Goal: Information Seeking & Learning: Learn about a topic

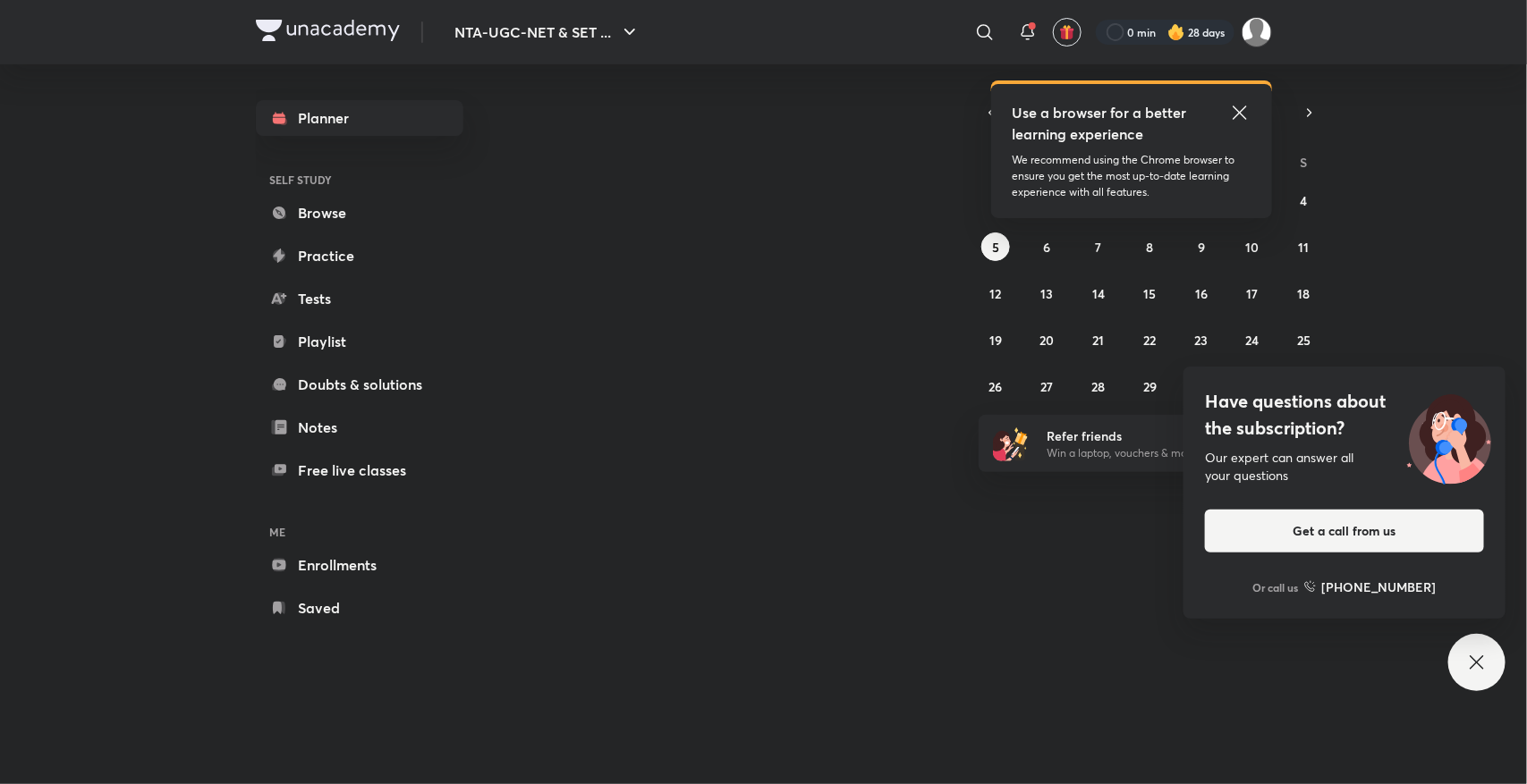
click at [1235, 116] on icon at bounding box center [1239, 112] width 14 height 14
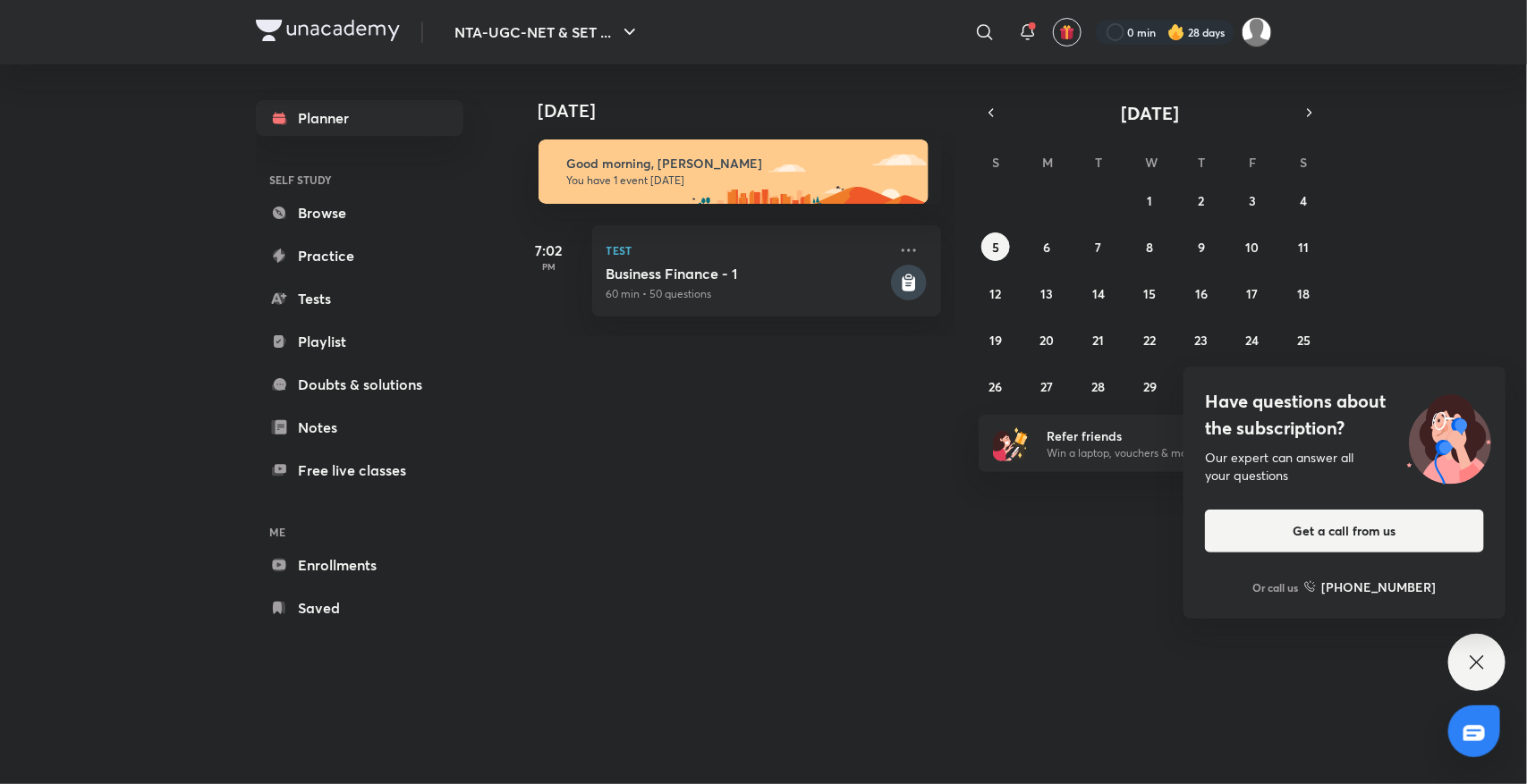
click at [1474, 664] on icon at bounding box center [1476, 662] width 14 height 14
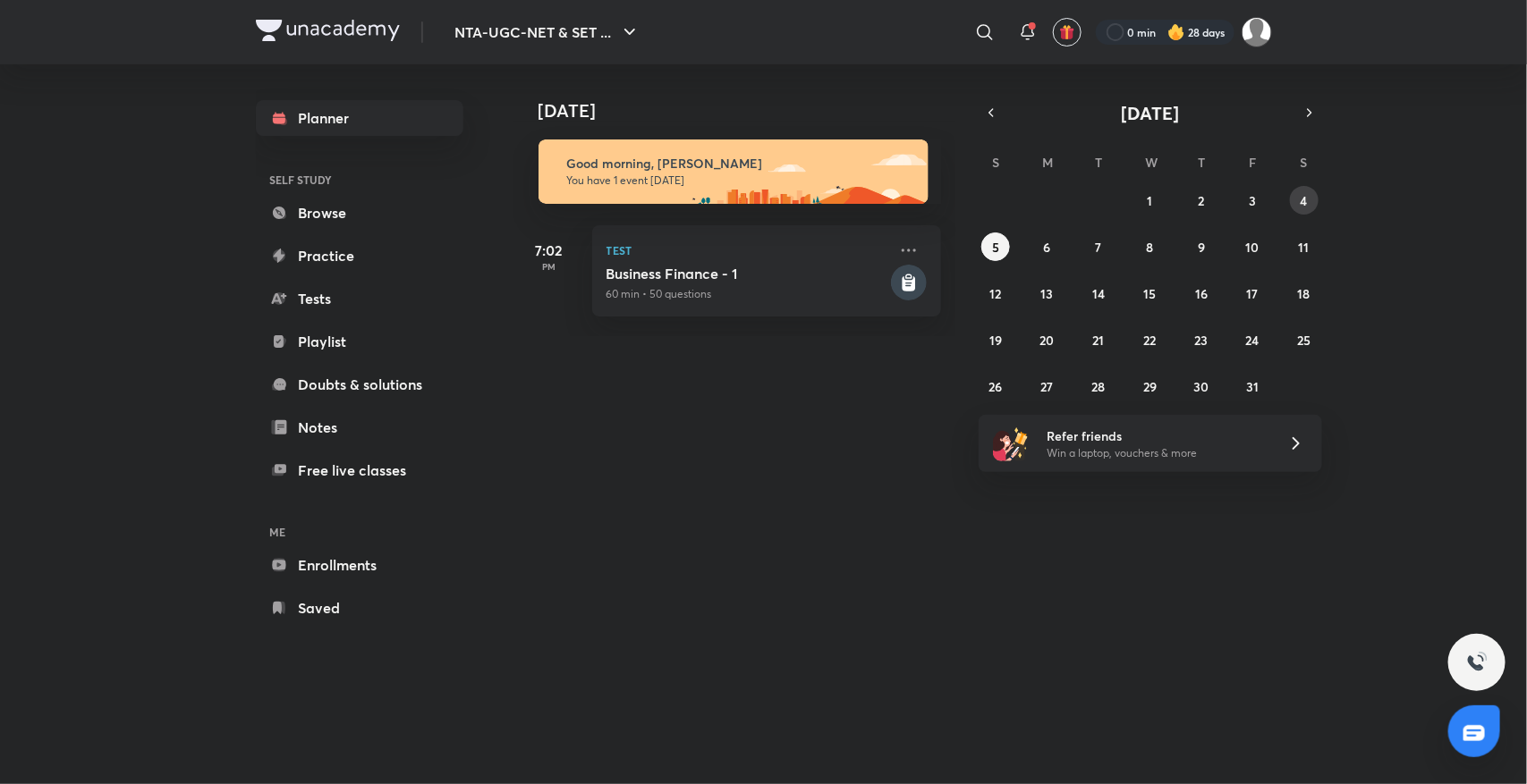
click at [1303, 211] on button "4" at bounding box center [1304, 199] width 28 height 28
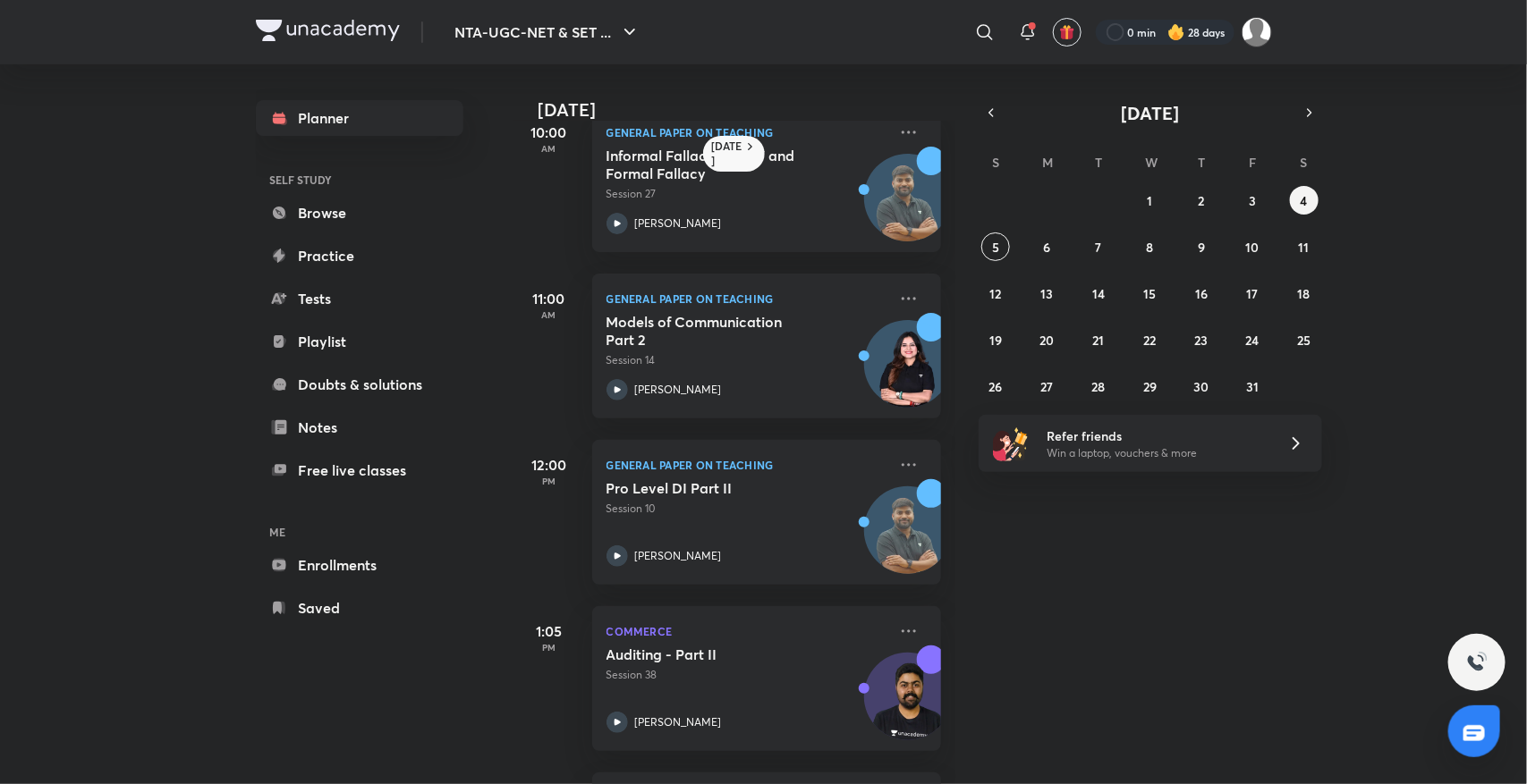
scroll to position [199, 0]
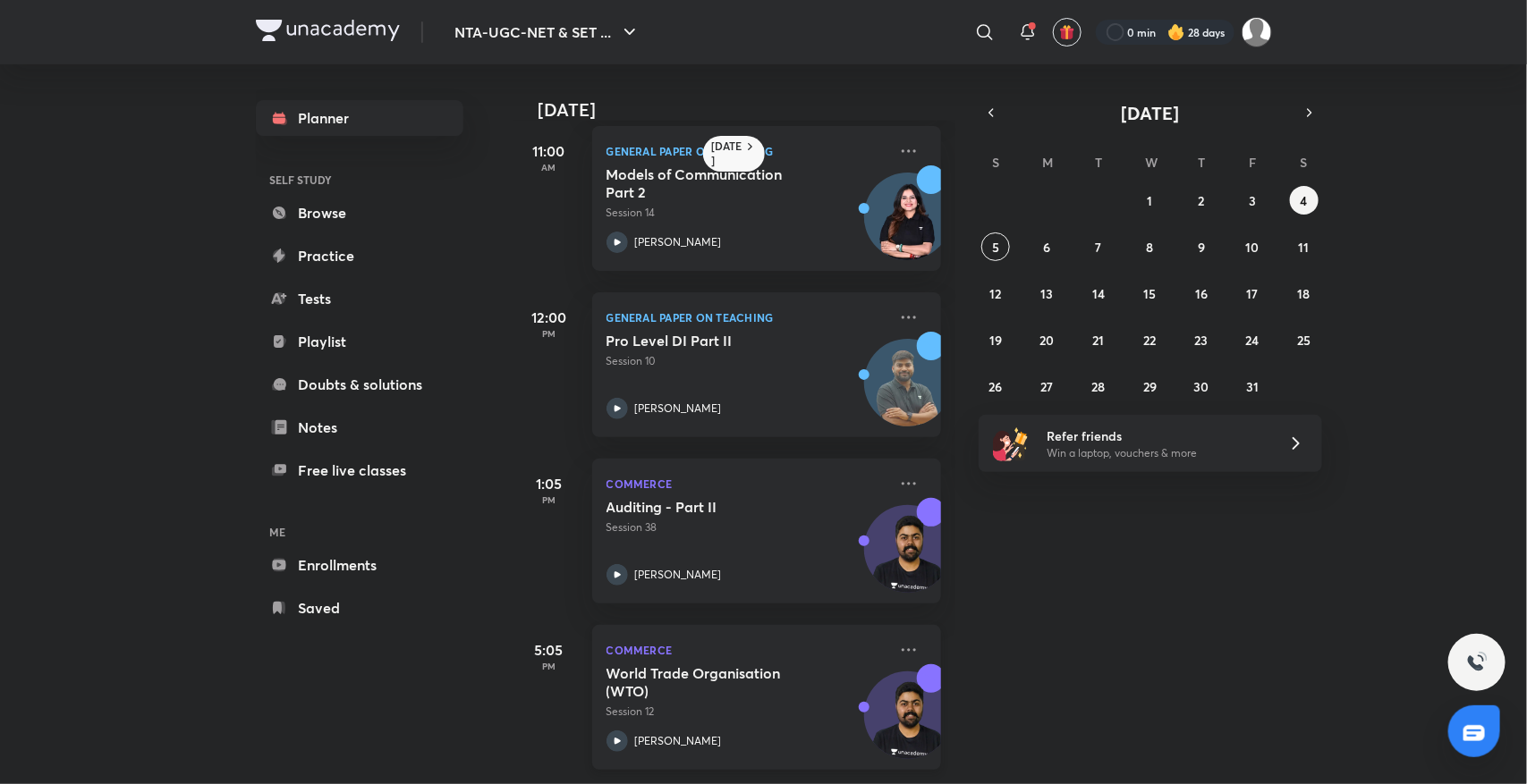
click at [663, 704] on div "World Trade Organisation (WTO) Session 12 [PERSON_NAME]" at bounding box center [747, 707] width 281 height 87
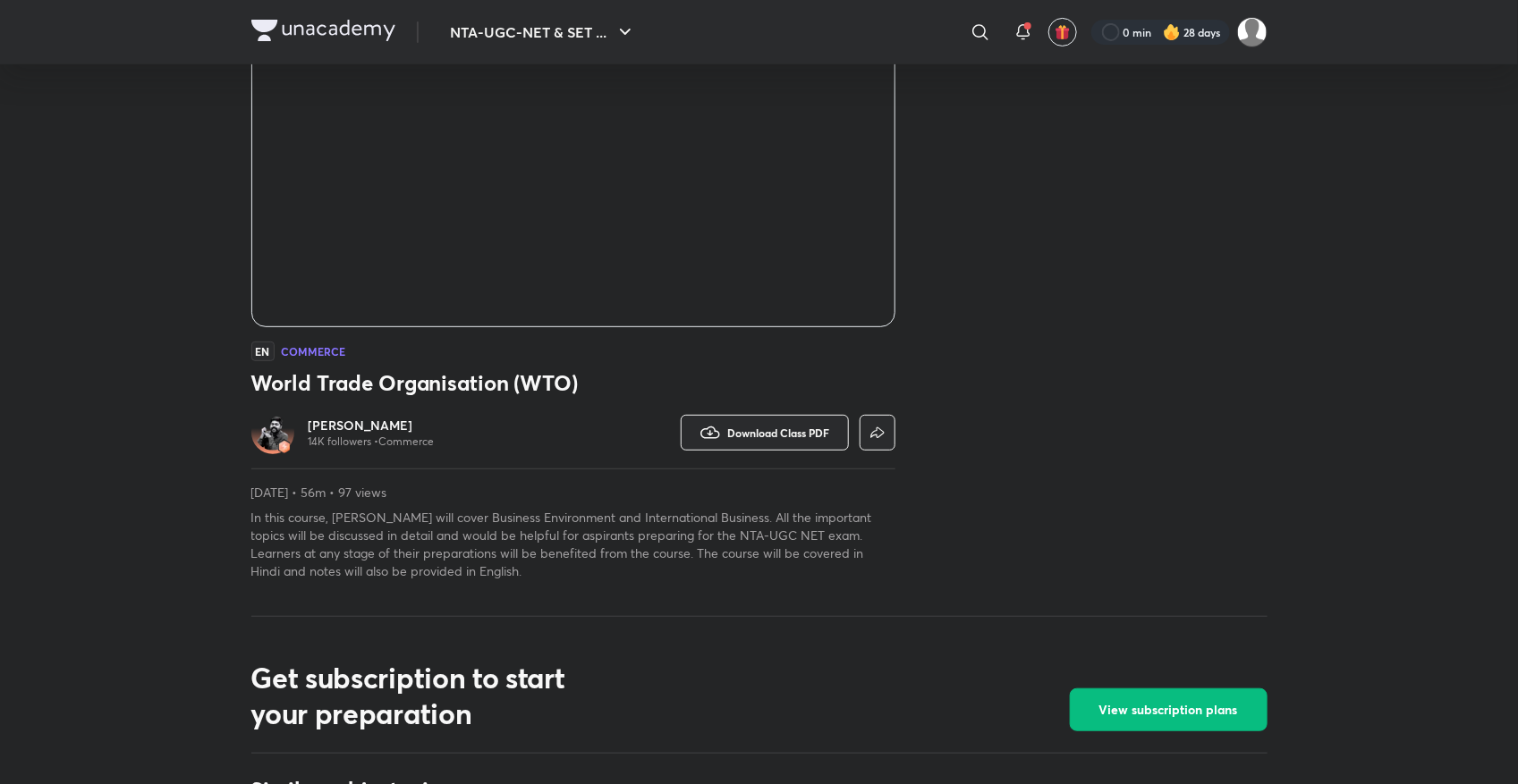
scroll to position [268, 0]
